Goal: Transaction & Acquisition: Purchase product/service

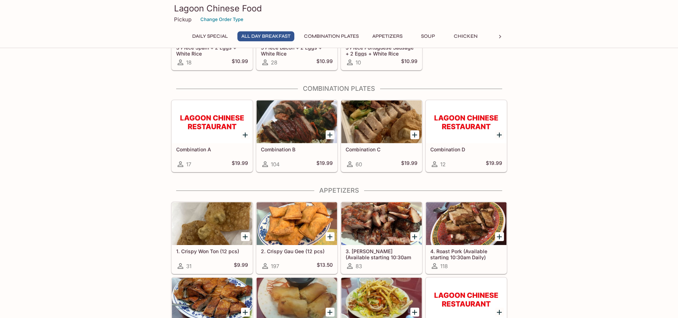
scroll to position [249, 0]
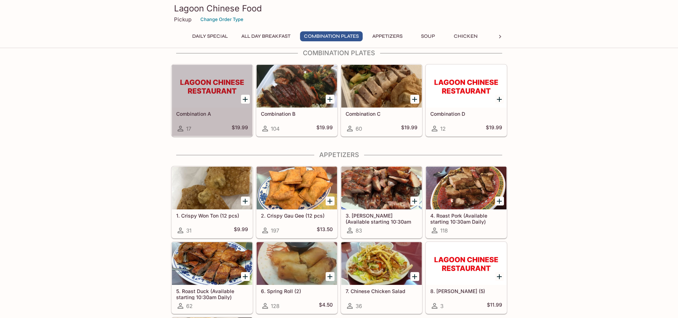
click at [214, 129] on div "17 $19.99" at bounding box center [212, 128] width 72 height 9
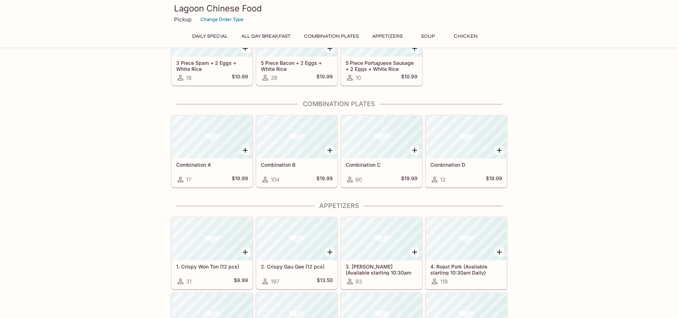
scroll to position [195, 0]
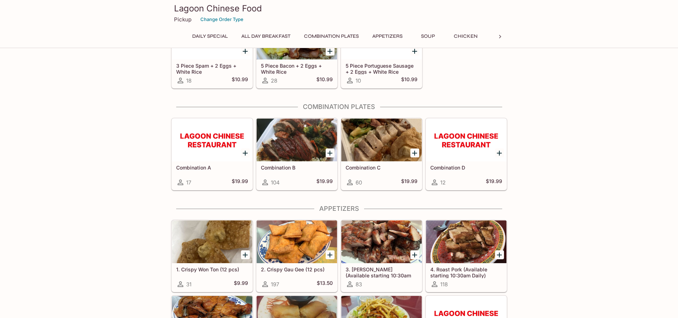
click at [284, 178] on div "104 $19.99" at bounding box center [297, 182] width 72 height 9
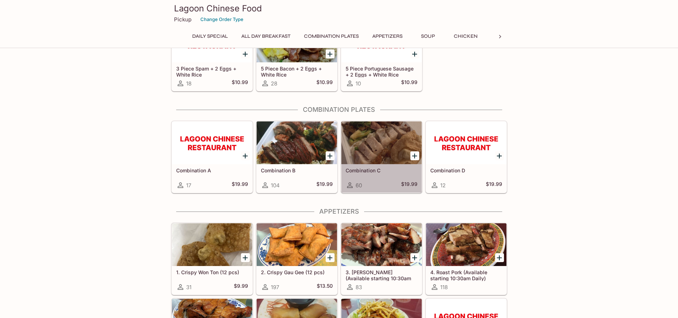
click at [383, 174] on div "Combination C 60 $19.99" at bounding box center [381, 178] width 80 height 28
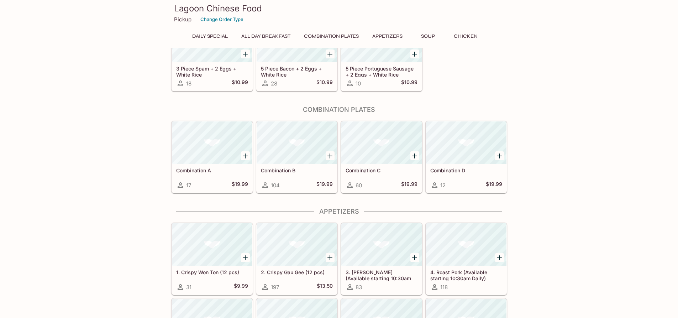
scroll to position [190, 0]
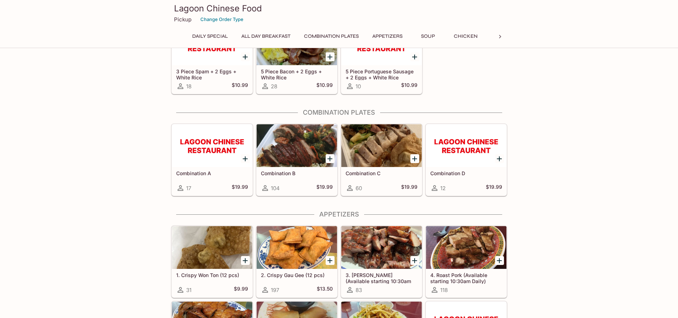
click at [472, 165] on div at bounding box center [466, 145] width 80 height 43
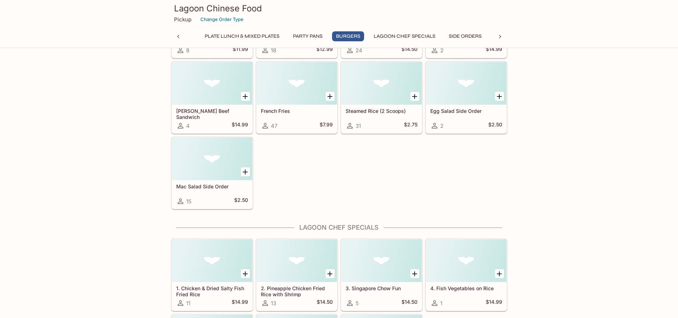
scroll to position [3653, 0]
